Goal: Navigation & Orientation: Find specific page/section

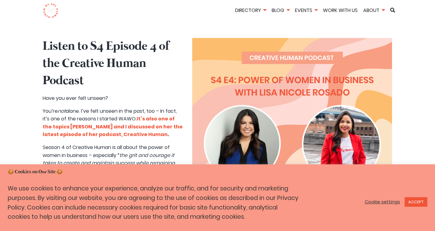
scroll to position [164, 0]
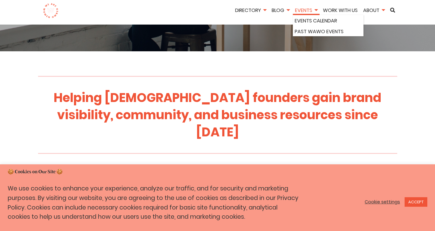
click at [317, 10] on link "Events" at bounding box center [306, 10] width 27 height 7
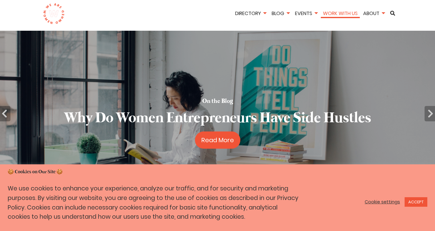
click at [347, 10] on link "Work With Us" at bounding box center [340, 13] width 39 height 7
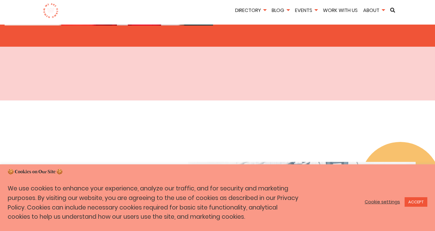
scroll to position [1248, 0]
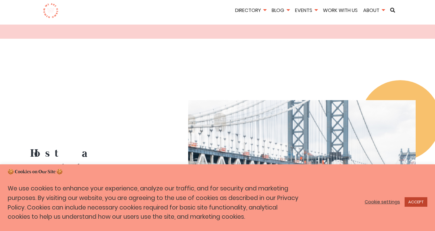
drag, startPoint x: 414, startPoint y: 201, endPoint x: 416, endPoint y: 193, distance: 8.3
click at [414, 201] on link "ACCEPT" at bounding box center [415, 202] width 23 height 10
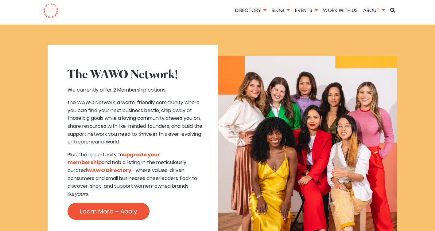
scroll to position [0, 0]
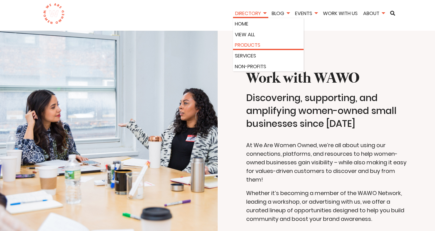
click at [251, 45] on link "Products" at bounding box center [268, 45] width 67 height 8
